Goal: Task Accomplishment & Management: Complete application form

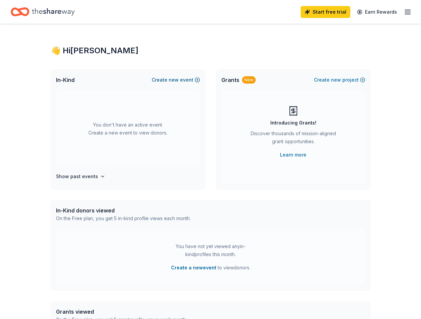
click at [169, 77] on button "Create new event" at bounding box center [176, 80] width 48 height 8
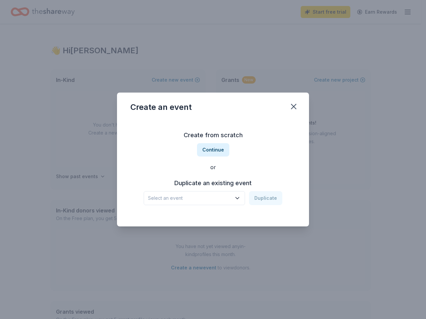
click at [212, 196] on span "Select an event" at bounding box center [189, 198] width 83 height 8
click at [222, 215] on div "Staff Retreat Mar 01, 2025 · KS" at bounding box center [194, 220] width 99 height 21
click at [269, 200] on button "Duplicate" at bounding box center [265, 198] width 33 height 14
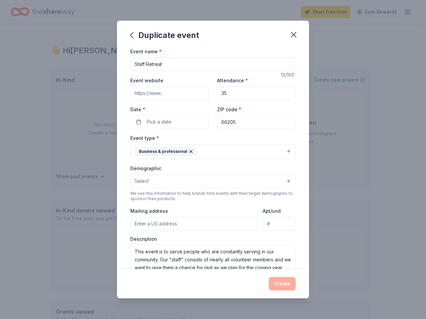
click at [190, 96] on input "Event website" at bounding box center [169, 93] width 79 height 13
type input "olivetbc.org"
click at [185, 123] on button "Pick a date" at bounding box center [169, 121] width 79 height 13
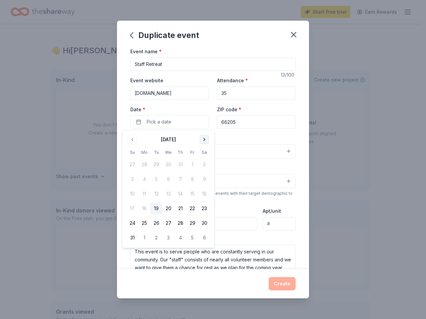
click at [204, 138] on button "Go to next month" at bounding box center [204, 139] width 9 height 9
click at [204, 139] on button "Go to next month" at bounding box center [204, 139] width 9 height 9
click at [204, 192] on button "18" at bounding box center [204, 194] width 12 height 12
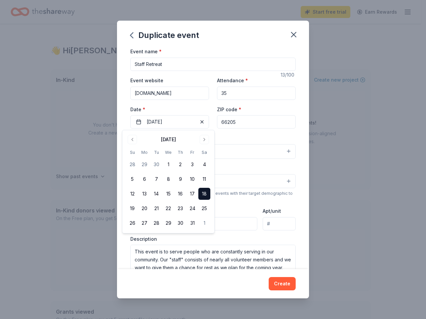
click at [230, 89] on input "35" at bounding box center [256, 93] width 79 height 13
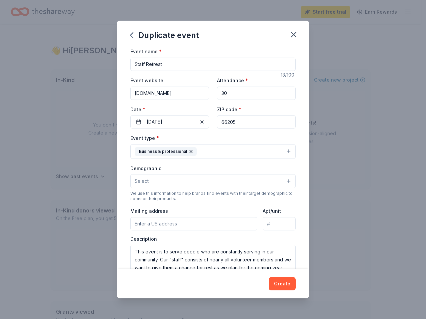
type input "30"
click at [193, 183] on button "Select" at bounding box center [212, 181] width 165 height 14
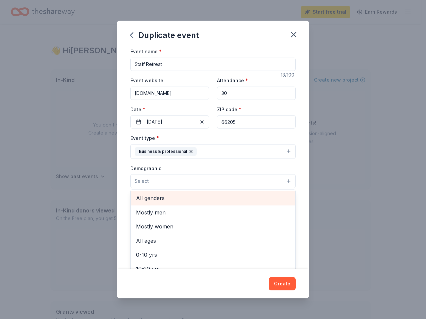
click at [159, 201] on span "All genders" at bounding box center [213, 198] width 154 height 9
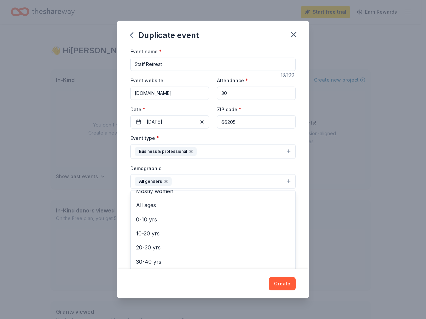
scroll to position [33, 0]
click at [126, 200] on div "Event name * Staff Retreat 13 /100 Event website olivetbc.org Attendance * 30 D…" at bounding box center [213, 158] width 192 height 222
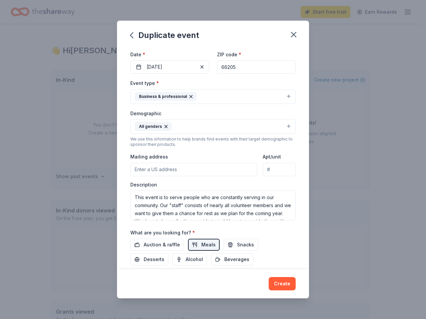
scroll to position [67, 0]
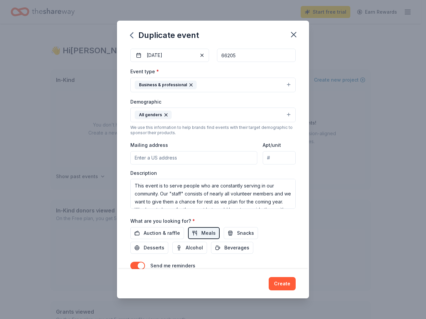
click at [213, 155] on input "Mailing address" at bounding box center [193, 157] width 127 height 13
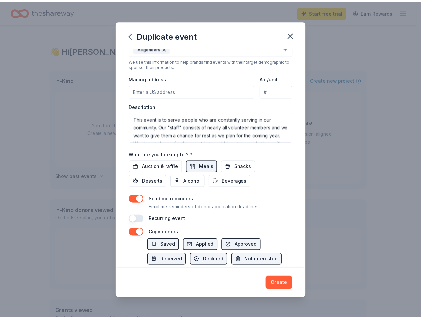
scroll to position [171, 0]
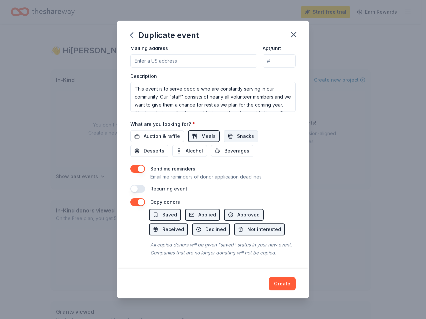
click at [244, 132] on span "Snacks" at bounding box center [245, 136] width 17 height 8
click at [140, 145] on button "Desserts" at bounding box center [149, 151] width 38 height 12
click at [214, 145] on button "Beverages" at bounding box center [232, 151] width 42 height 12
click at [142, 165] on button "button" at bounding box center [137, 169] width 15 height 8
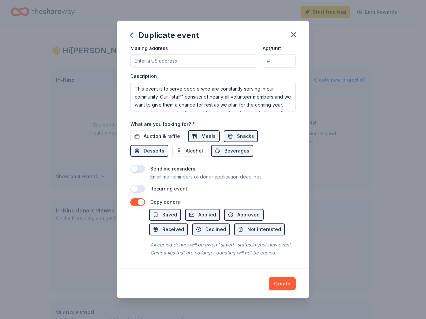
click at [138, 198] on button "button" at bounding box center [137, 202] width 15 height 8
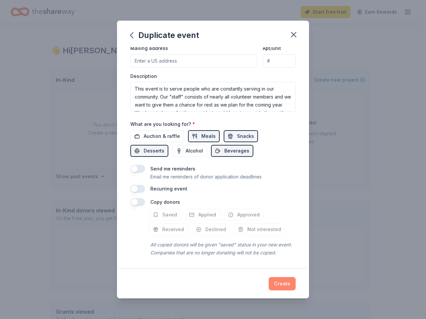
click at [290, 285] on button "Create" at bounding box center [282, 283] width 27 height 13
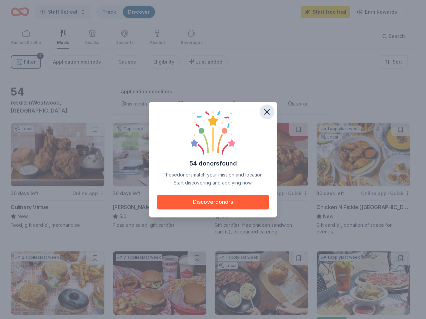
click at [268, 111] on icon "button" at bounding box center [267, 112] width 5 height 5
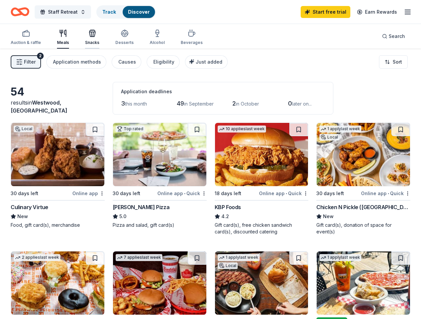
click at [88, 35] on icon "button" at bounding box center [92, 33] width 8 height 8
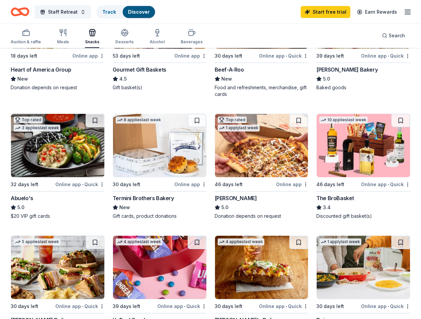
scroll to position [267, 0]
